Goal: Transaction & Acquisition: Purchase product/service

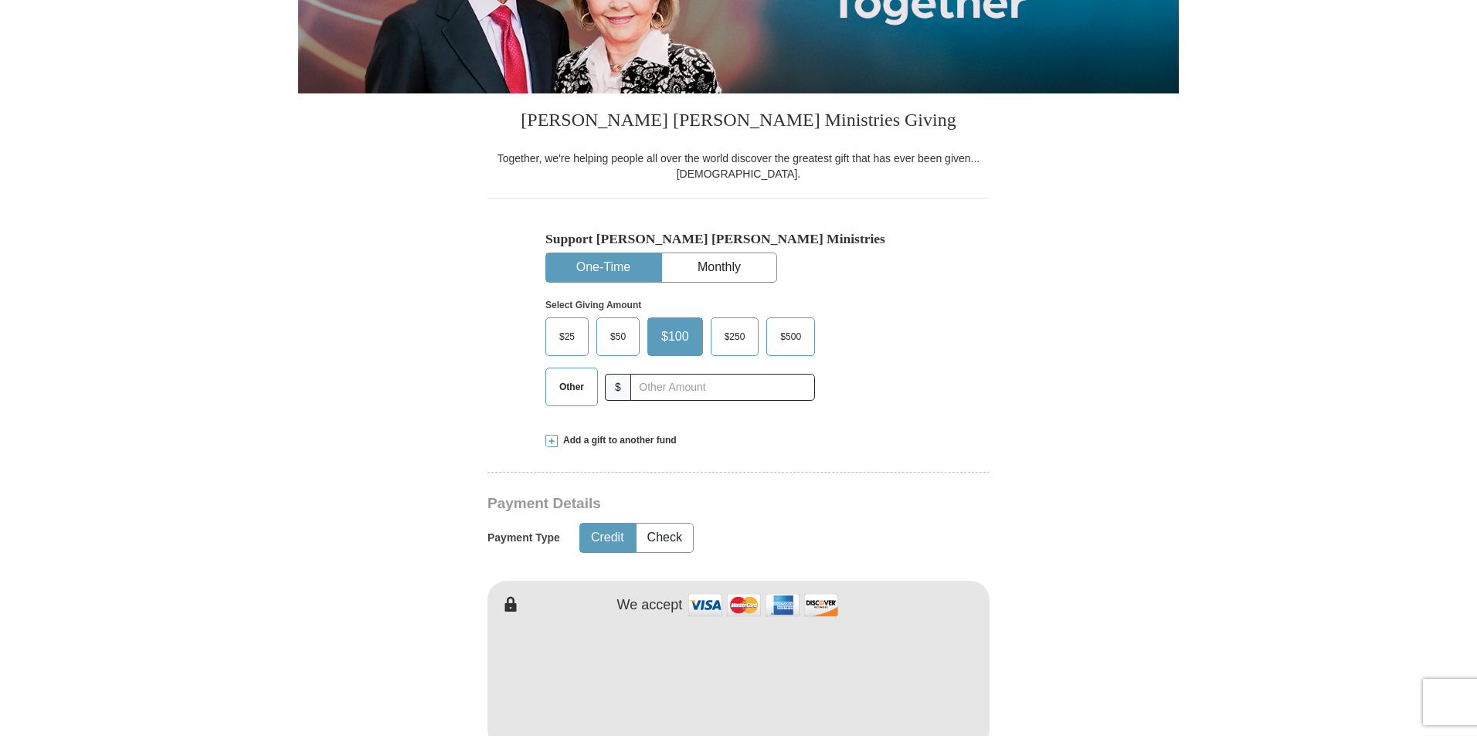
scroll to position [309, 0]
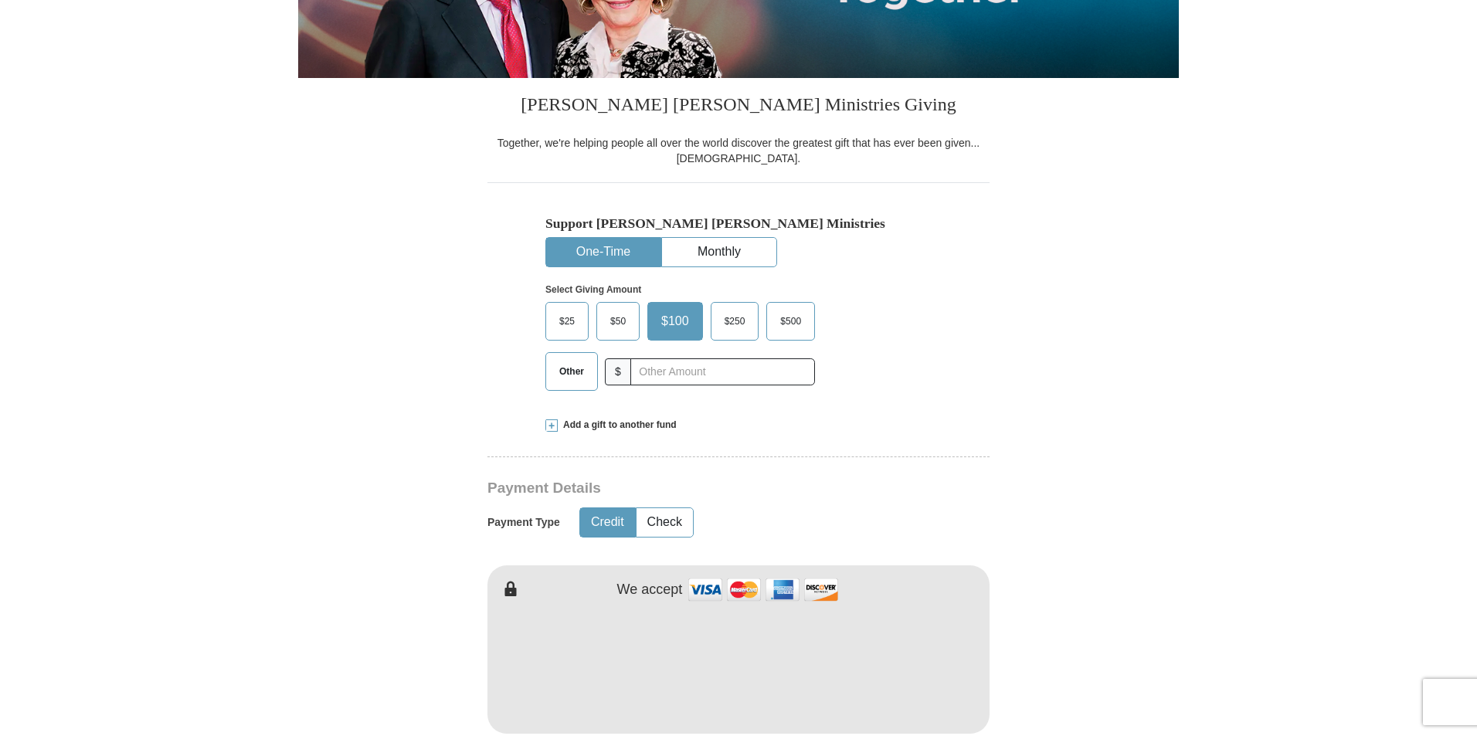
click at [551, 427] on span at bounding box center [551, 425] width 12 height 12
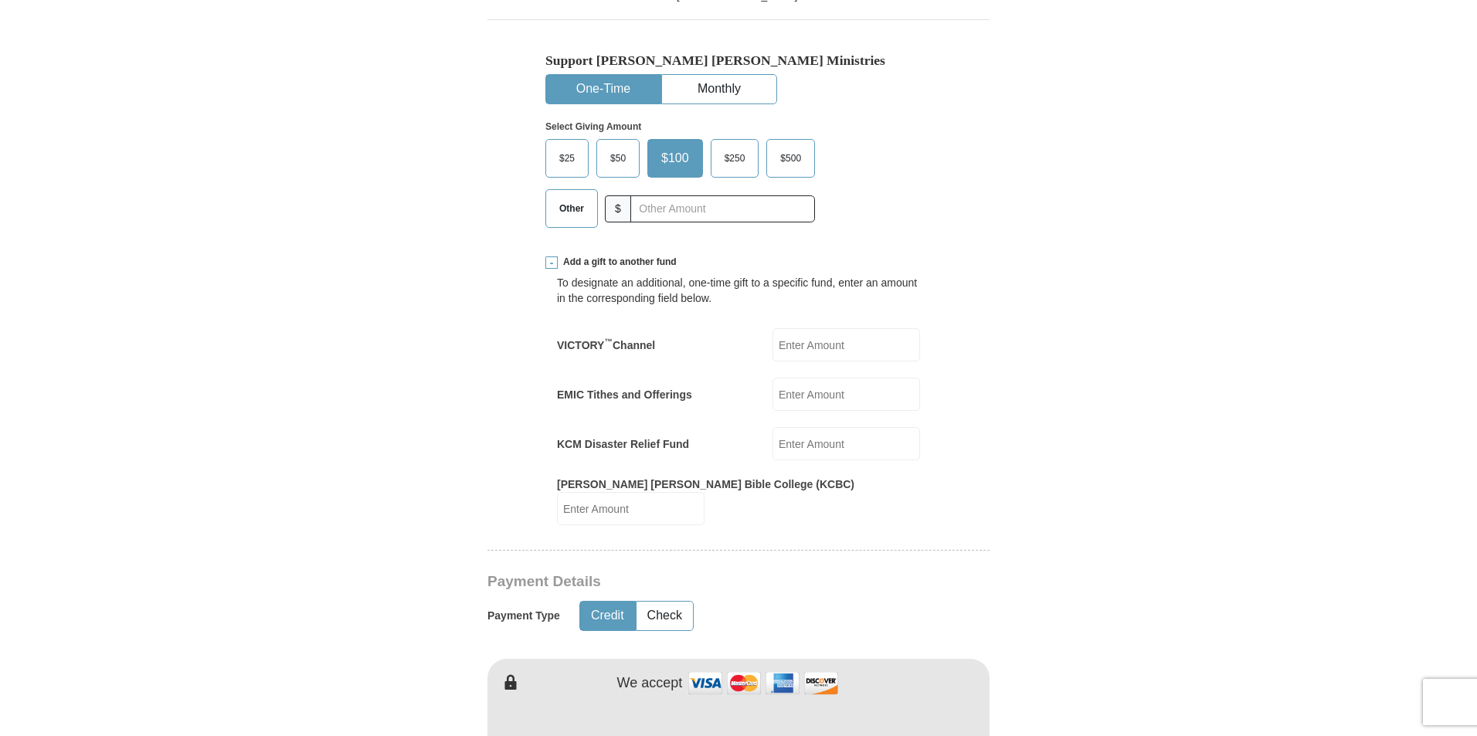
scroll to position [386, 0]
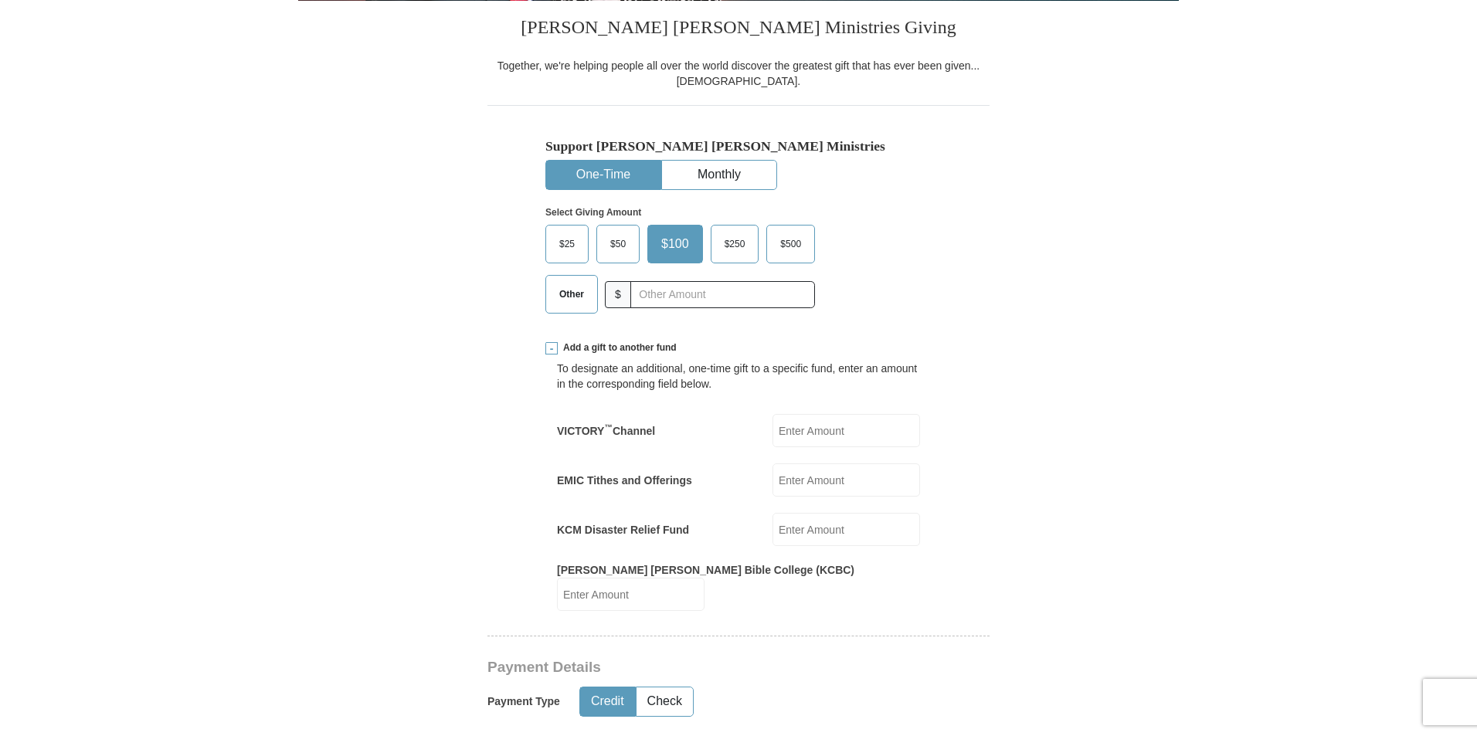
click at [569, 296] on span "Other" at bounding box center [572, 294] width 40 height 23
click at [0, 0] on input "Other" at bounding box center [0, 0] width 0 height 0
click at [796, 526] on input "KCM Disaster Relief Fund" at bounding box center [846, 529] width 148 height 33
type input "25.00"
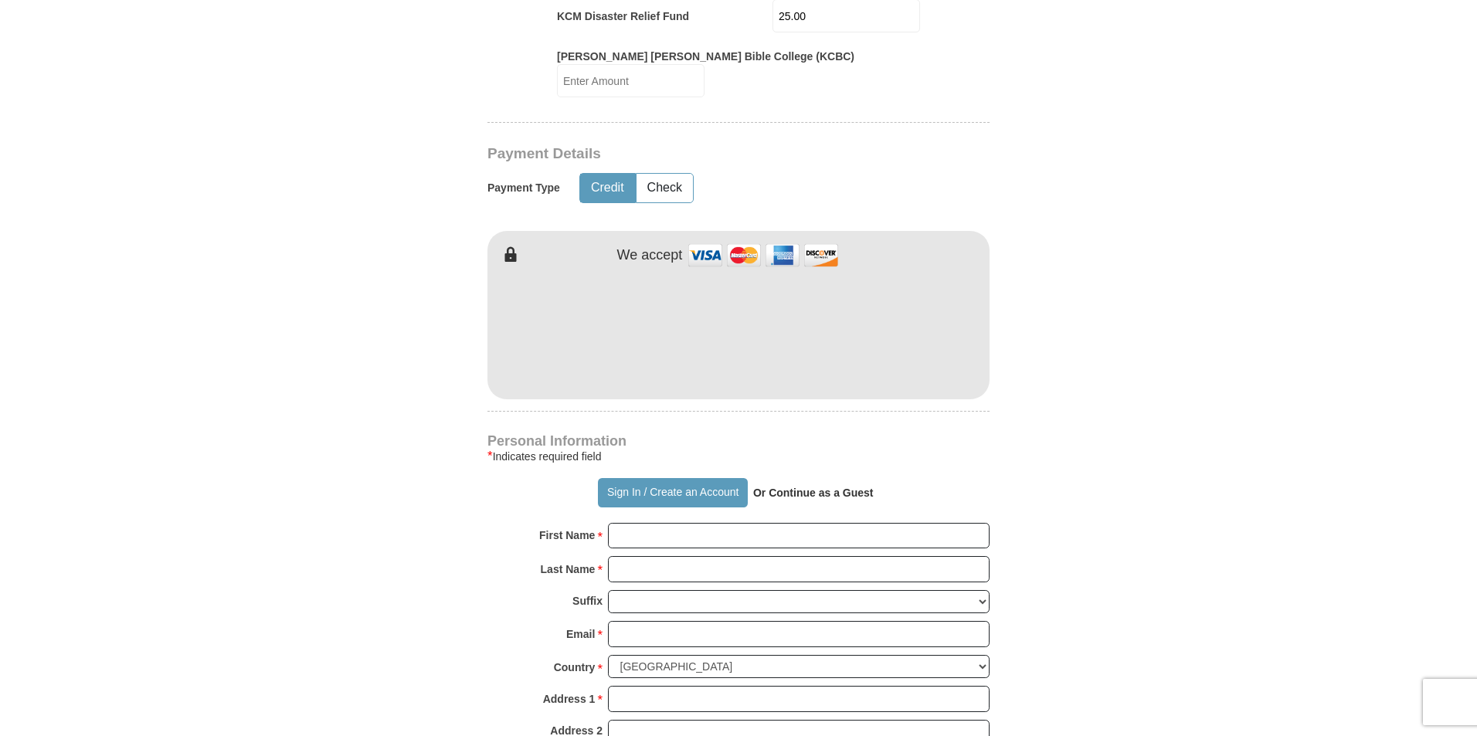
scroll to position [927, 0]
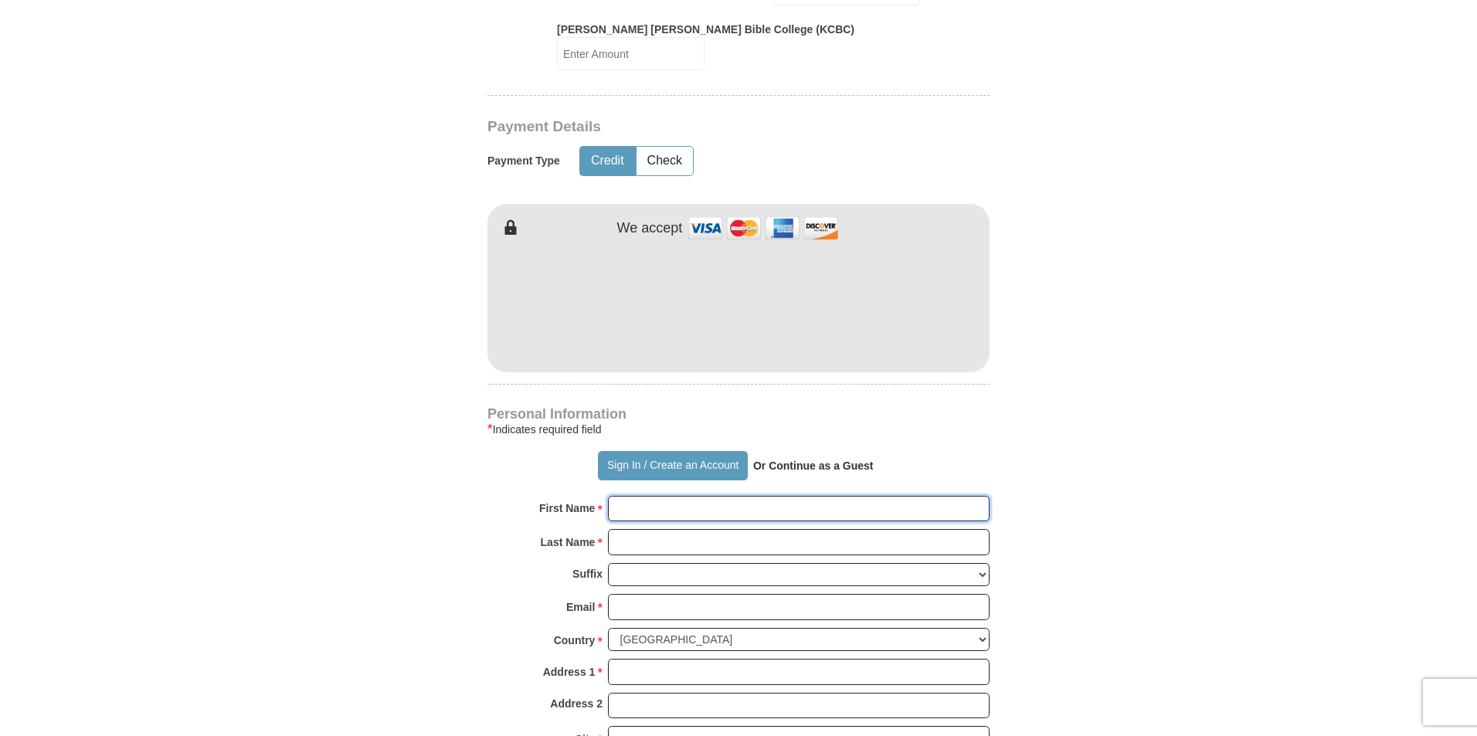
click at [629, 496] on input "First Name *" at bounding box center [799, 509] width 382 height 26
type input "[PERSON_NAME]"
click at [632, 529] on input "Last Name *" at bounding box center [799, 542] width 382 height 26
type input "Merrell"
click at [644, 594] on input "Email *" at bounding box center [799, 607] width 382 height 26
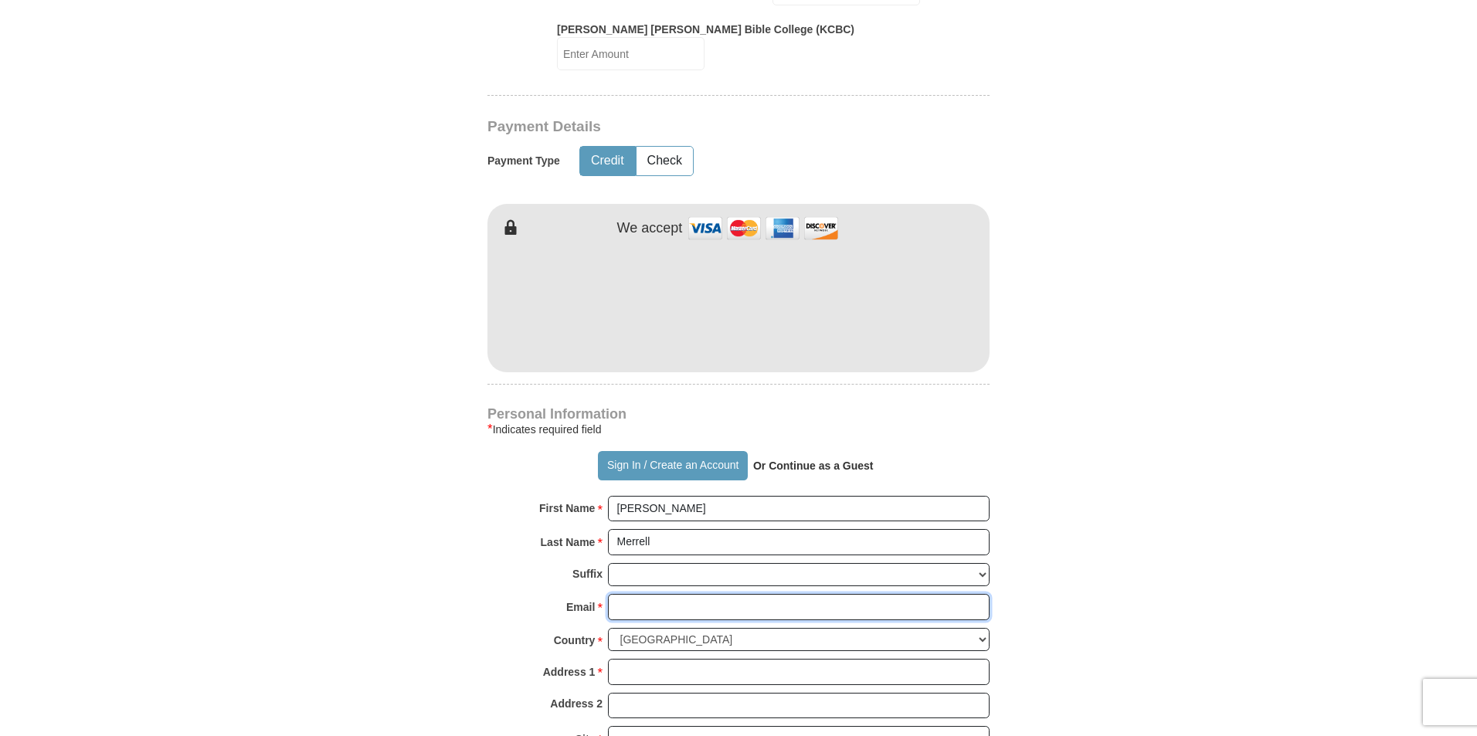
type input "[EMAIL_ADDRESS][DOMAIN_NAME]"
type input "[STREET_ADDRESS]"
type input "Plainfield"
select select "IL"
type input "60586-7203"
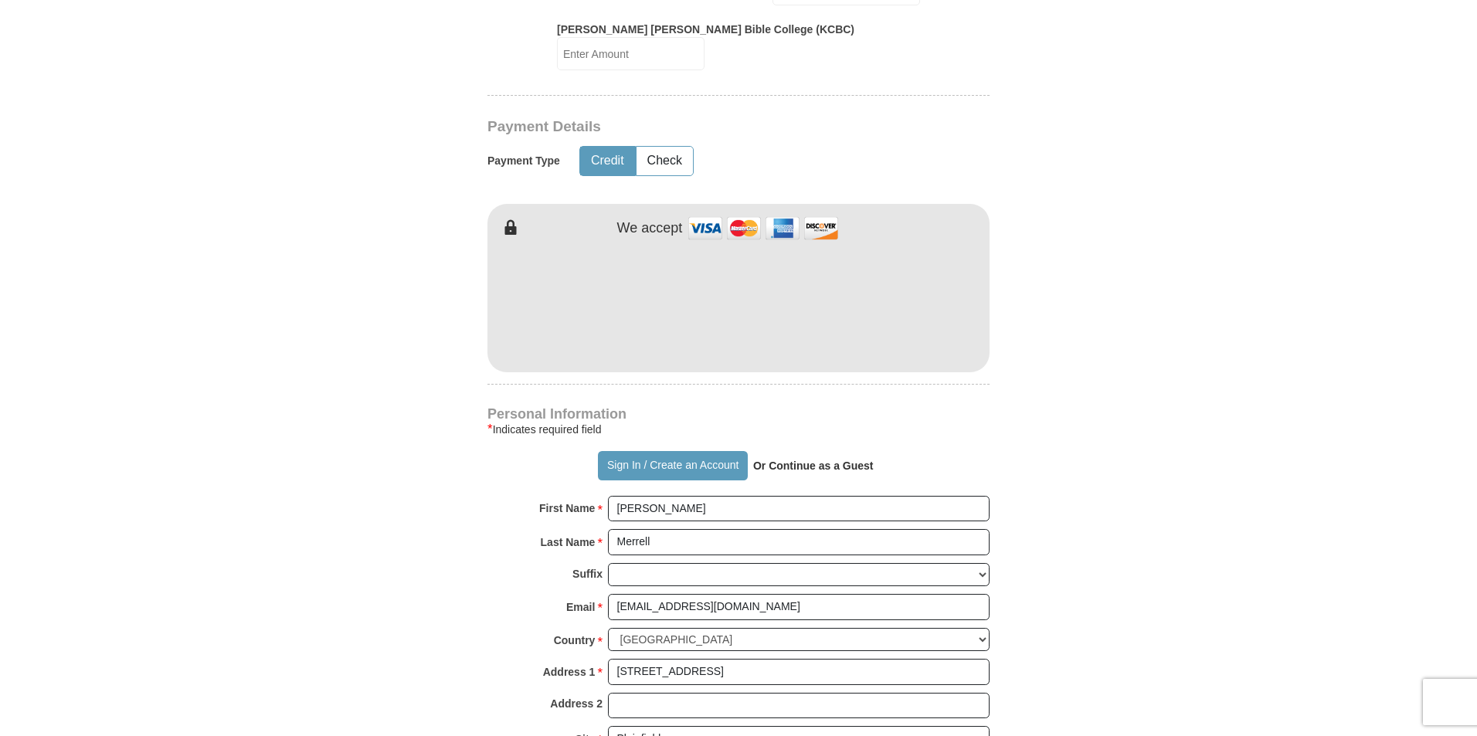
type input "8152543612"
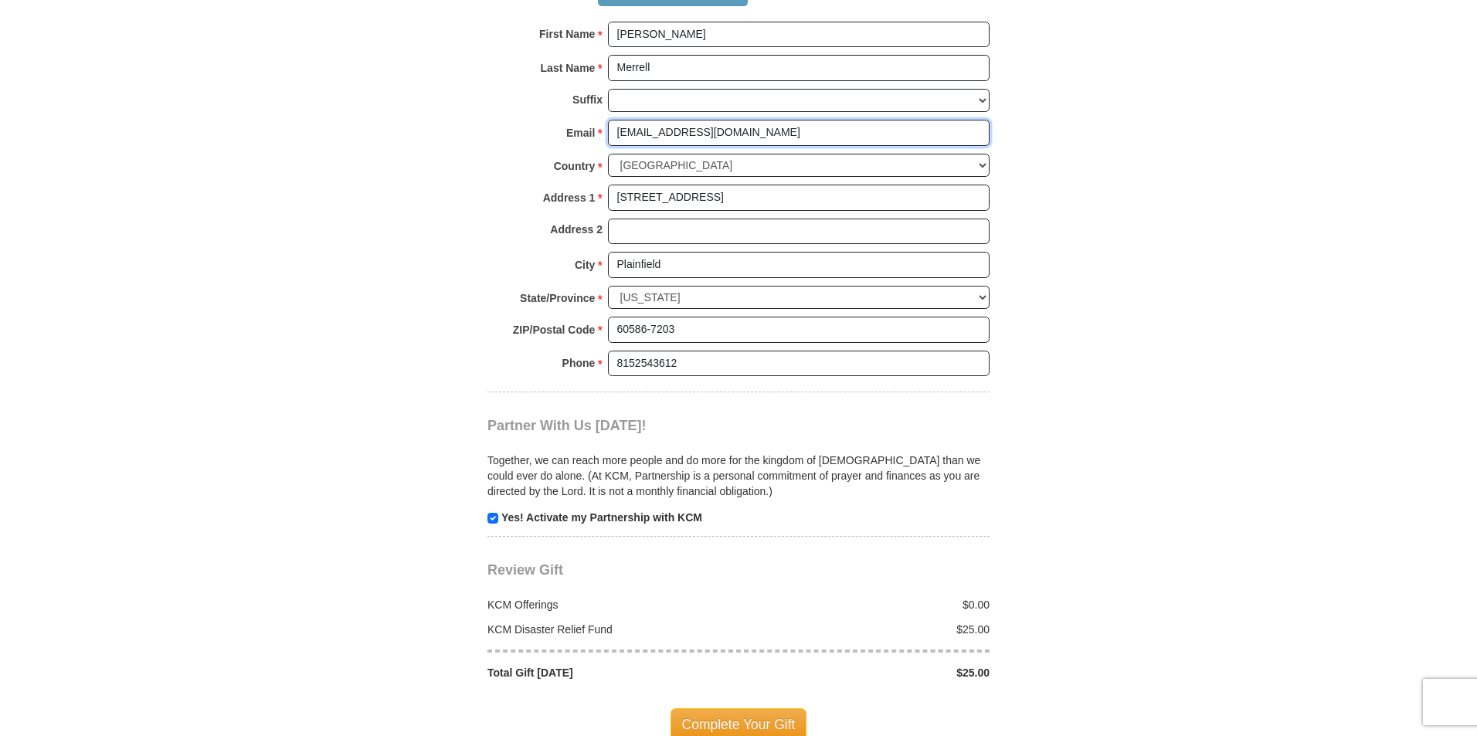
scroll to position [1468, 0]
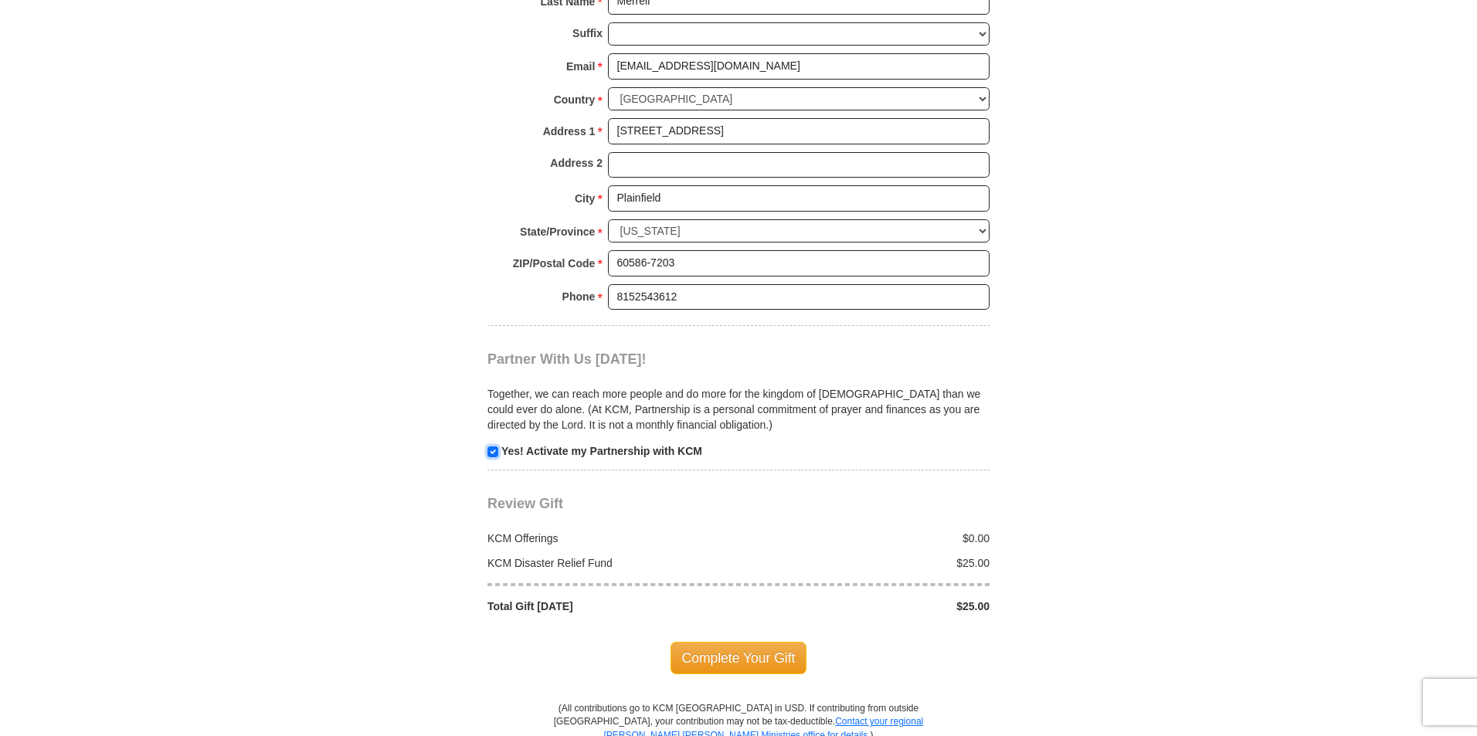
click at [495, 446] on input "checkbox" at bounding box center [492, 451] width 11 height 11
checkbox input "false"
click at [770, 643] on span "Complete Your Gift" at bounding box center [739, 658] width 137 height 32
